Goal: Information Seeking & Learning: Learn about a topic

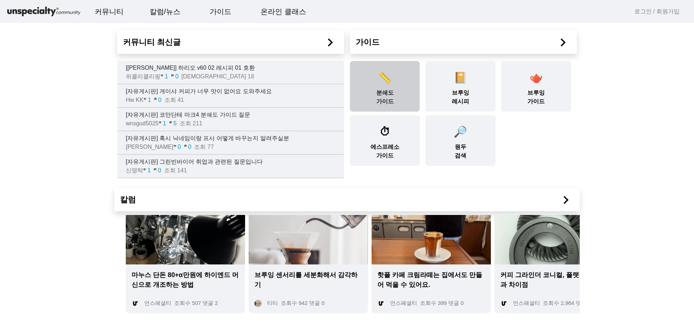
click at [386, 96] on div "📏 분쇄도 가이드" at bounding box center [385, 86] width 70 height 51
